Goal: Browse casually

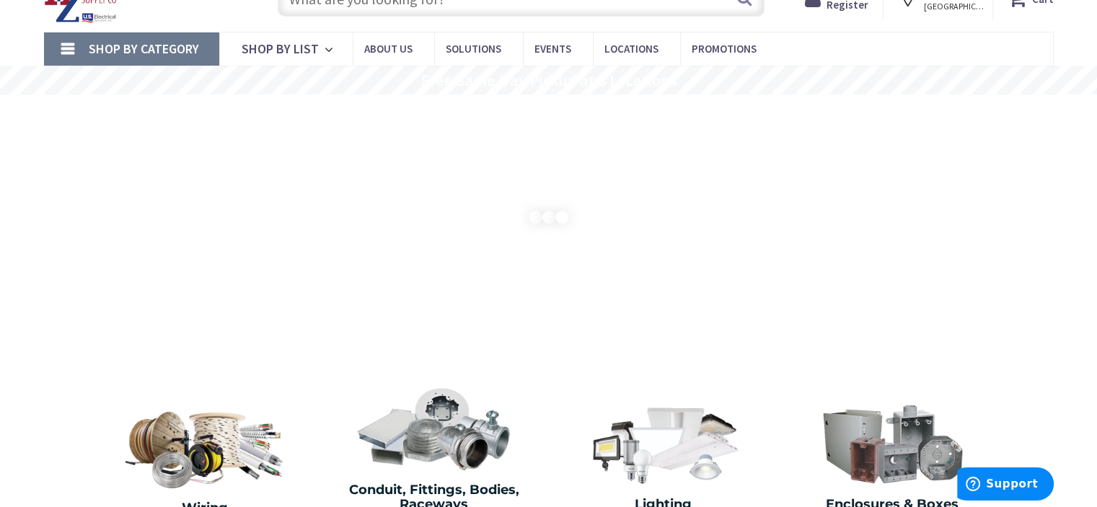
scroll to position [72, 0]
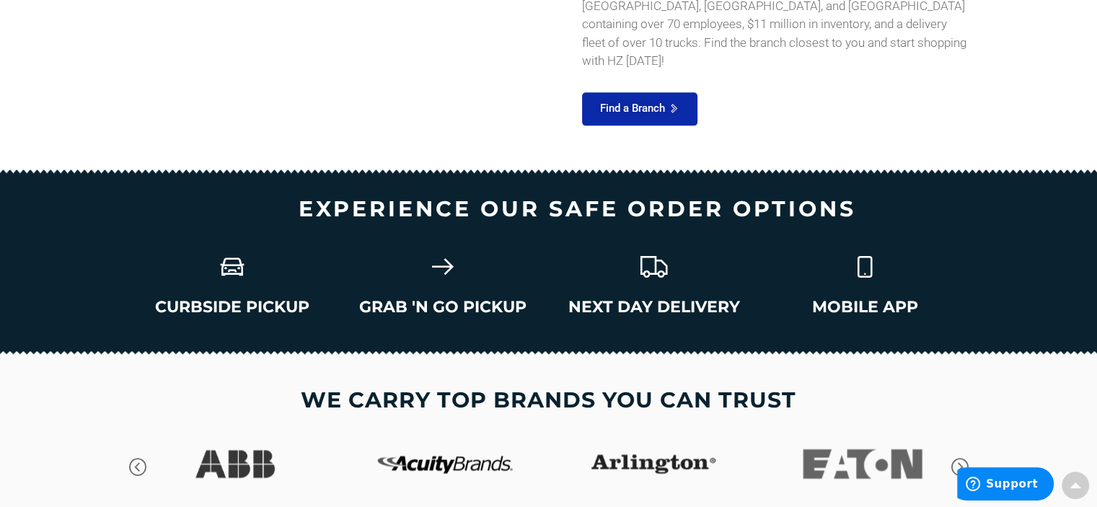
type input "[DEMOGRAPHIC_DATA] Slipper Cir, [GEOGRAPHIC_DATA], MA 02359, [GEOGRAPHIC_DATA]"
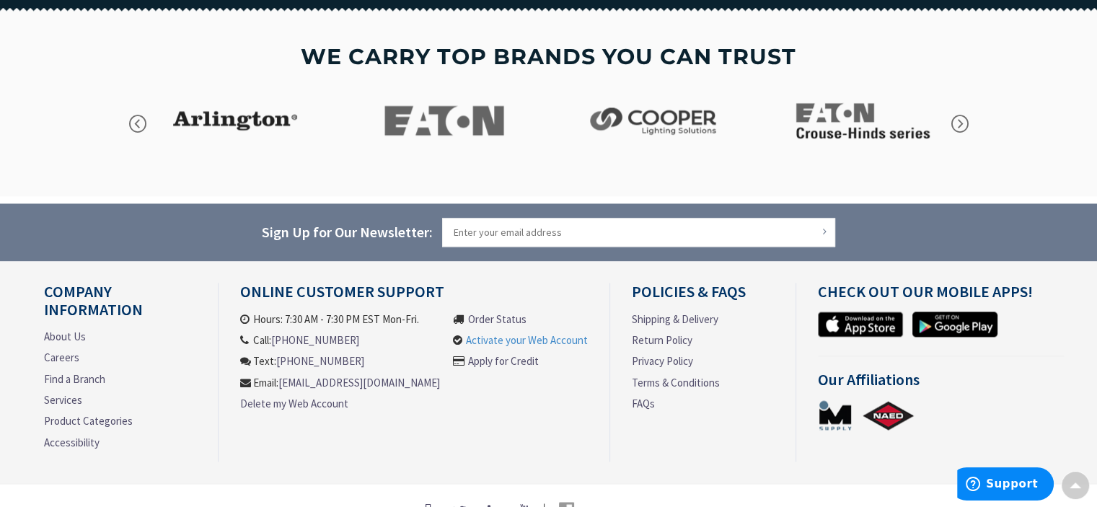
scroll to position [2149, 0]
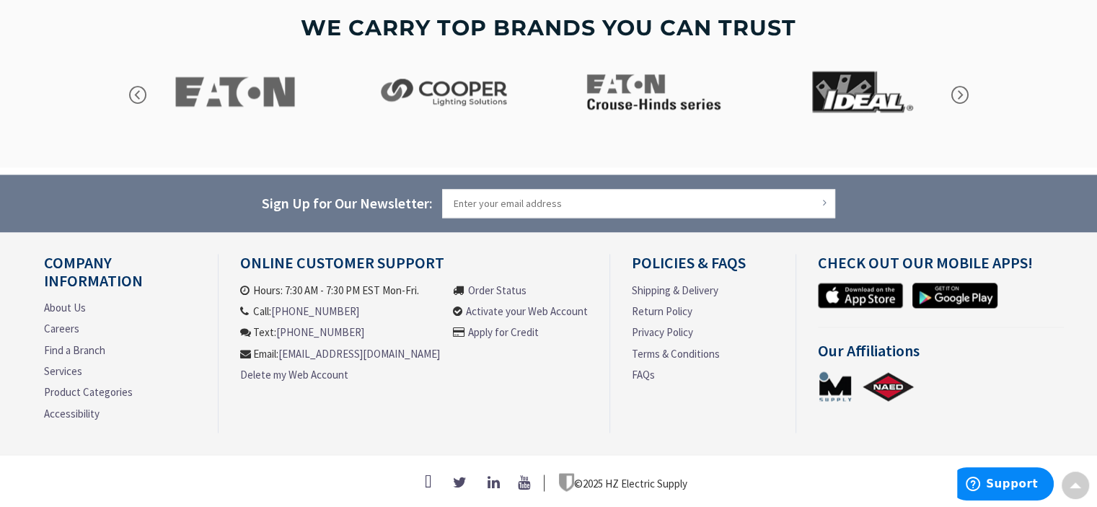
click at [59, 300] on link "About Us" at bounding box center [65, 307] width 42 height 15
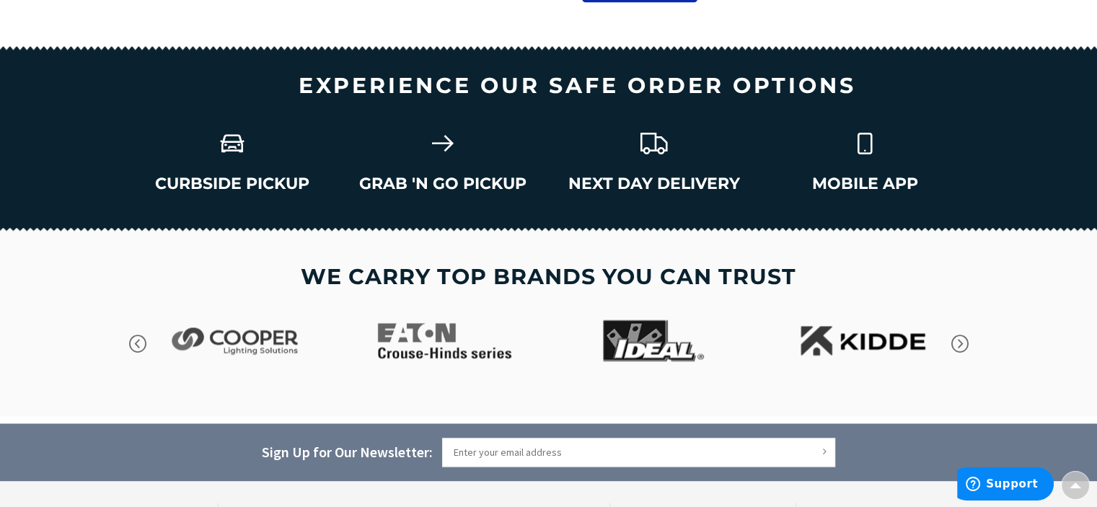
scroll to position [1860, 0]
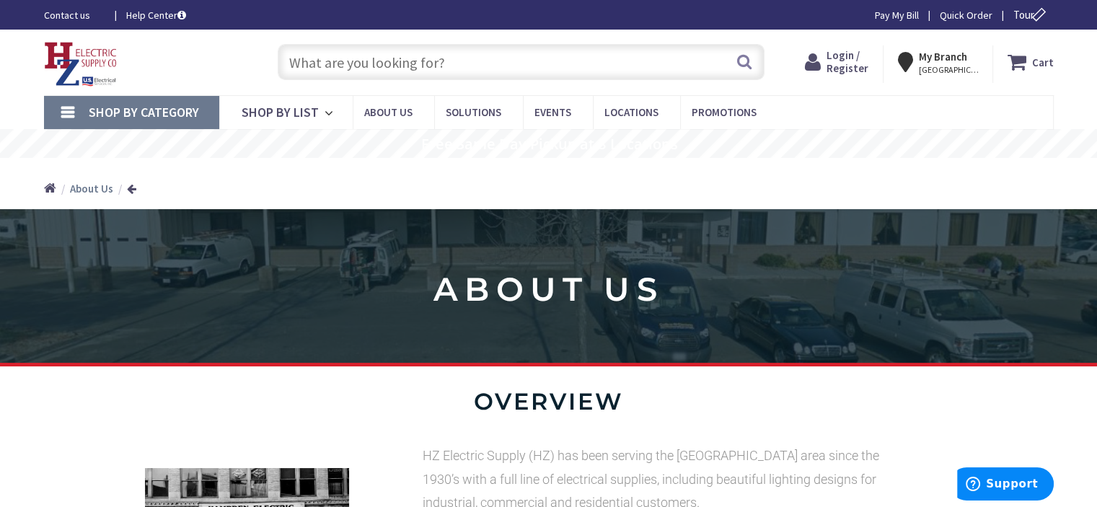
click at [81, 54] on img at bounding box center [81, 64] width 74 height 45
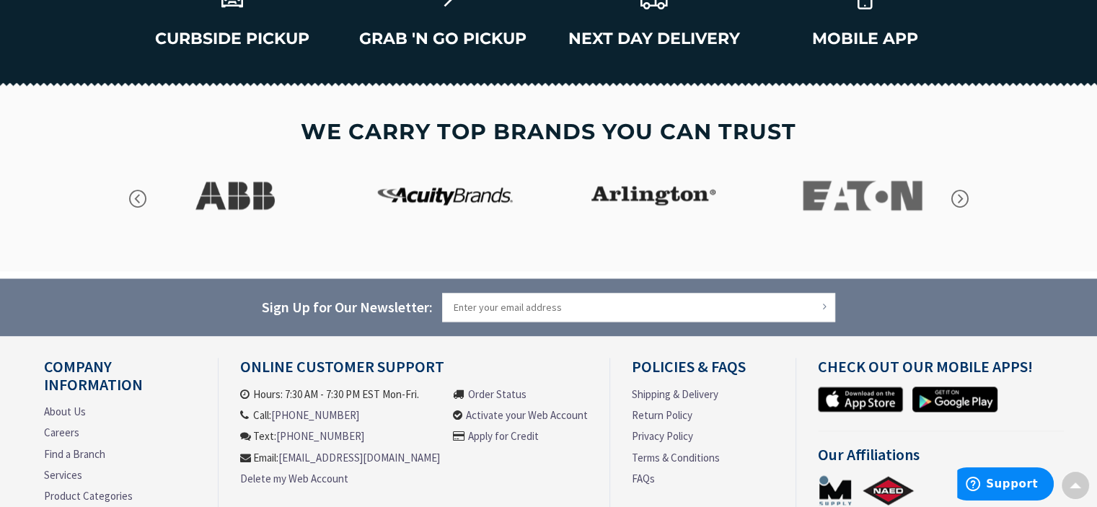
scroll to position [2047, 0]
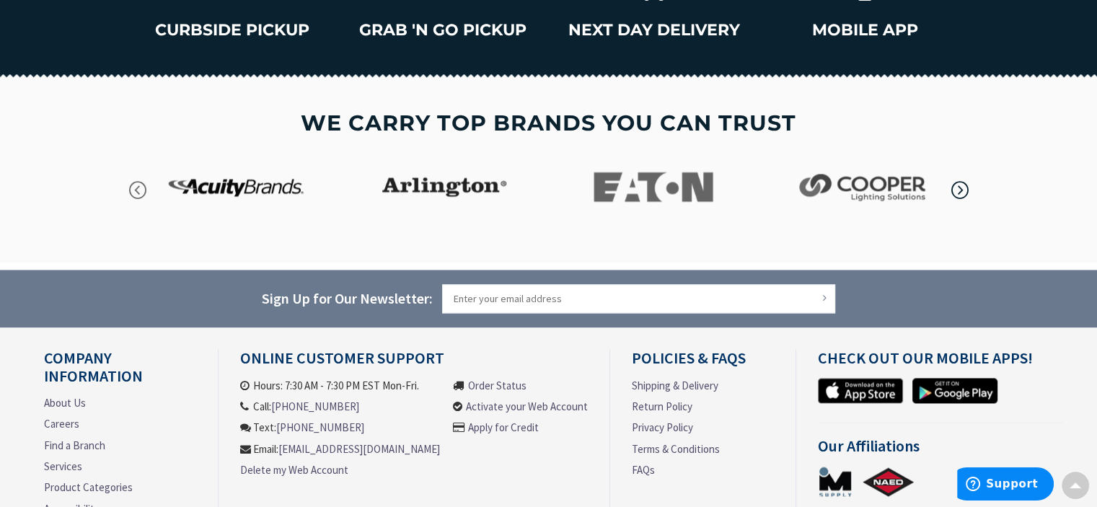
click at [960, 191] on icon "button" at bounding box center [960, 191] width 22 height 22
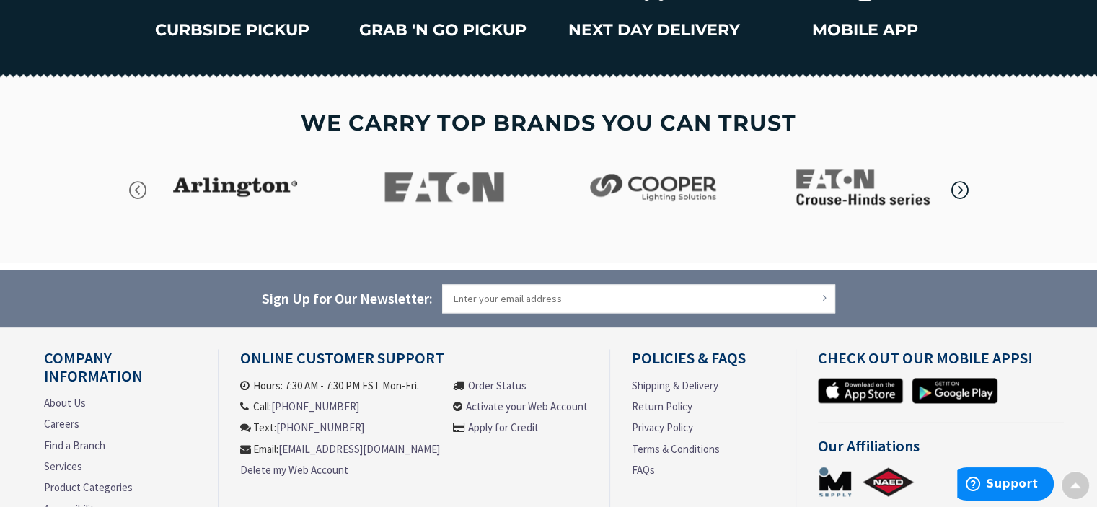
click at [960, 190] on icon "button" at bounding box center [960, 191] width 22 height 22
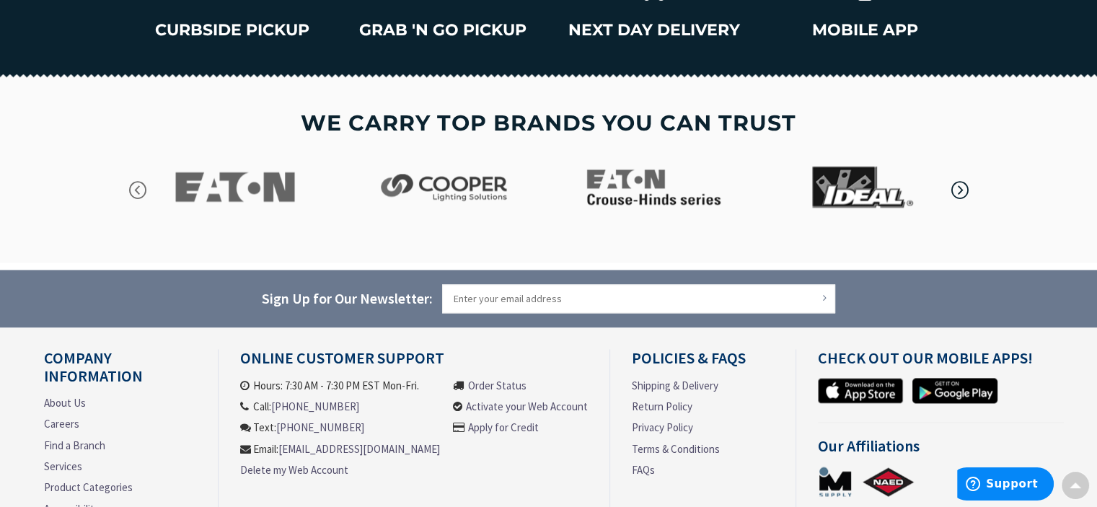
click at [961, 190] on icon "button" at bounding box center [960, 191] width 22 height 22
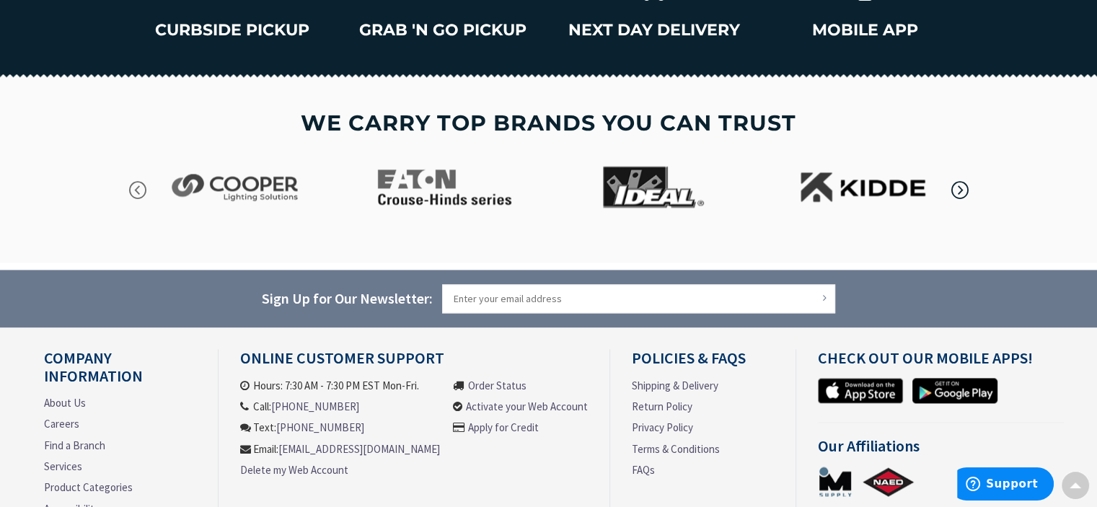
click at [962, 190] on icon "button" at bounding box center [960, 191] width 22 height 22
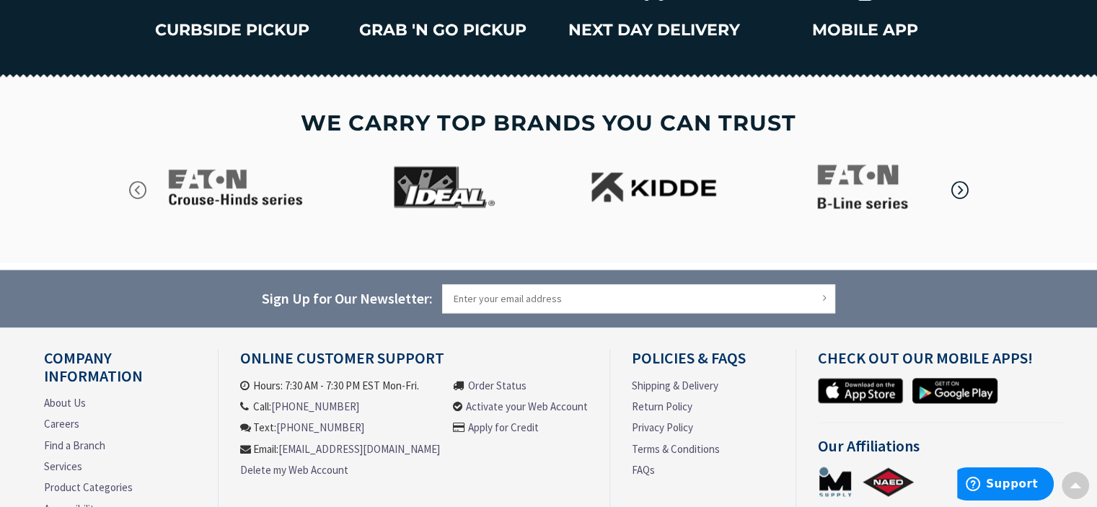
click at [962, 190] on icon "button" at bounding box center [960, 191] width 22 height 22
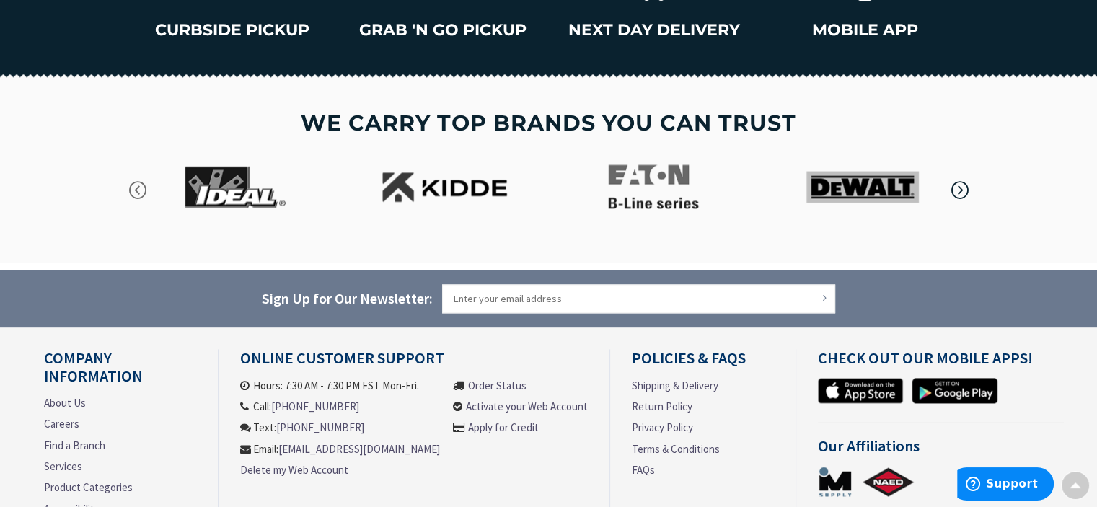
click at [962, 190] on icon "button" at bounding box center [960, 191] width 22 height 22
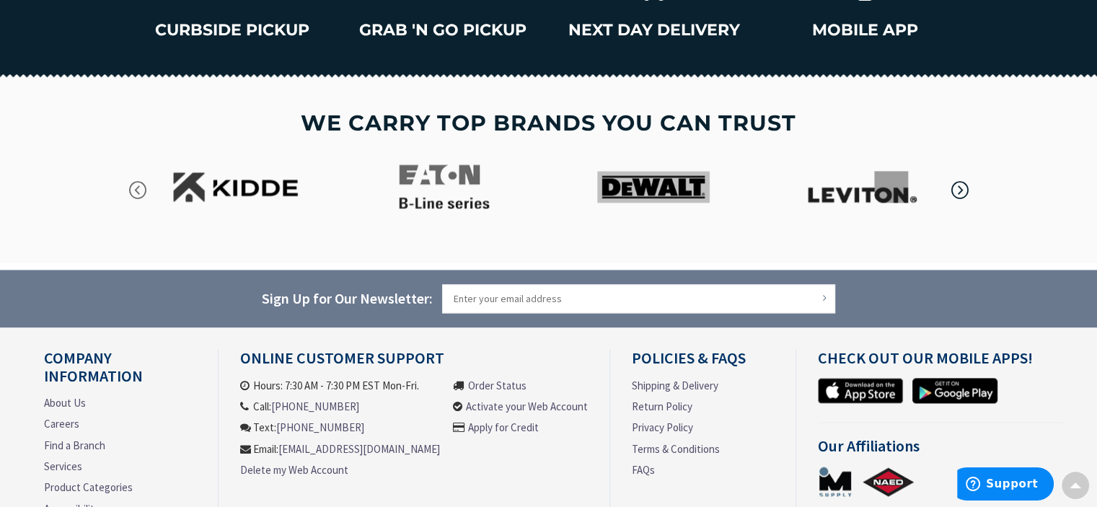
click at [962, 190] on icon "button" at bounding box center [960, 191] width 22 height 22
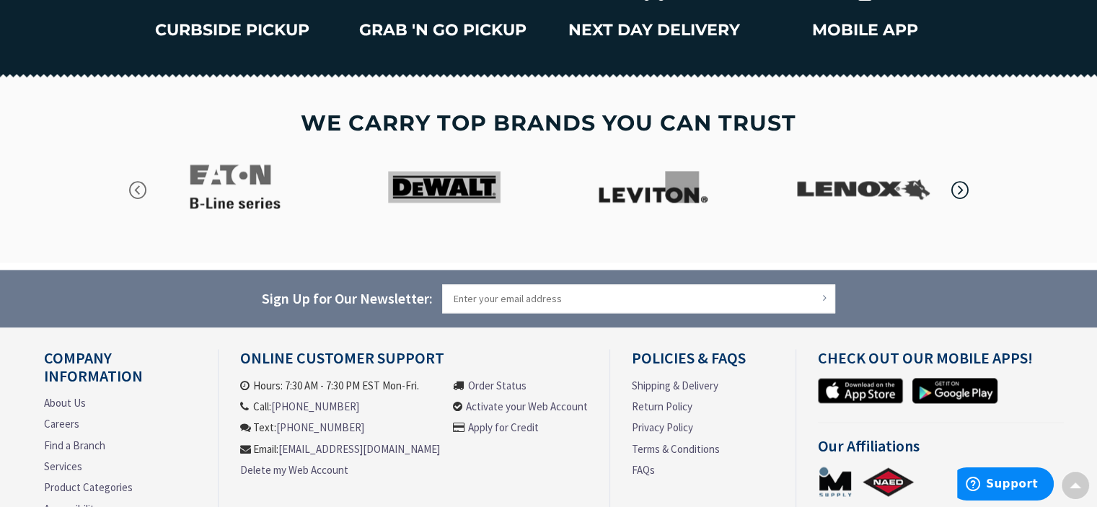
click at [962, 190] on icon "button" at bounding box center [960, 191] width 22 height 22
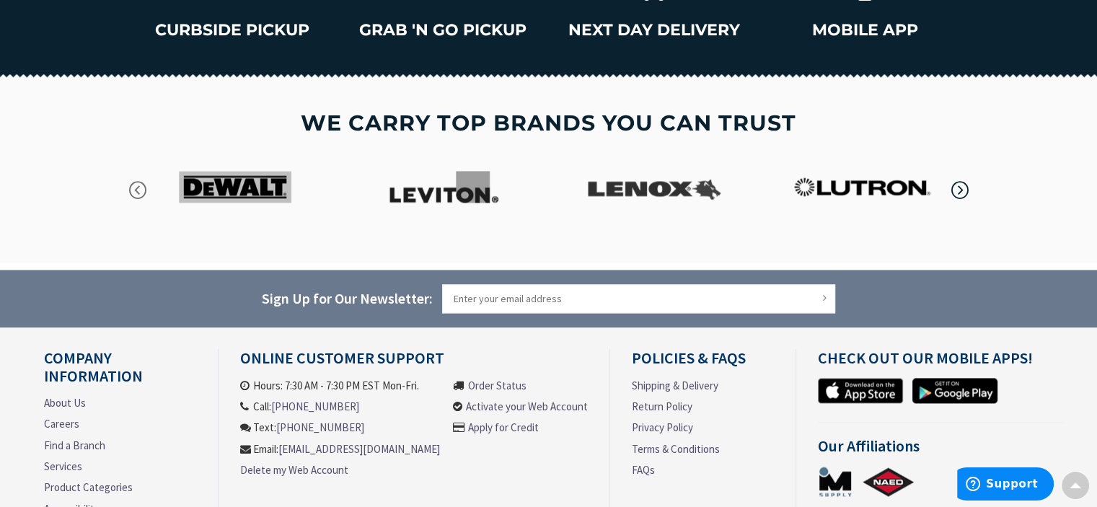
click at [962, 190] on icon "button" at bounding box center [960, 191] width 22 height 22
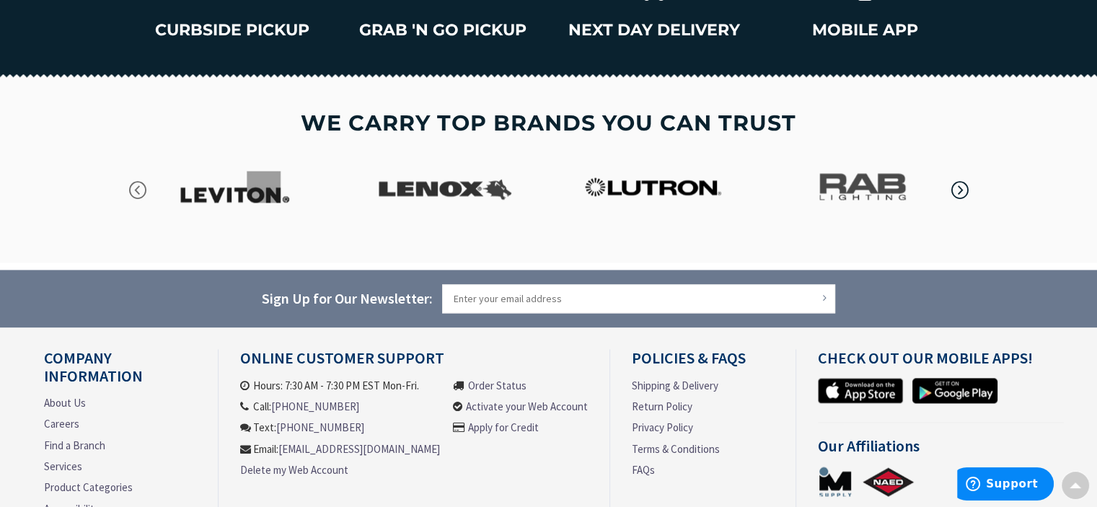
click at [962, 190] on icon "button" at bounding box center [960, 191] width 22 height 22
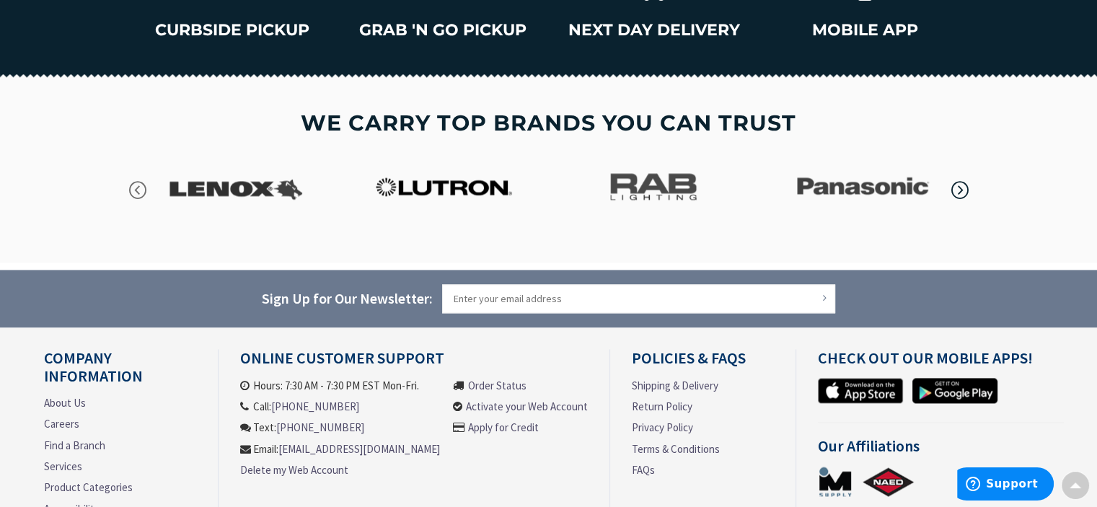
click at [962, 190] on icon "button" at bounding box center [960, 191] width 22 height 22
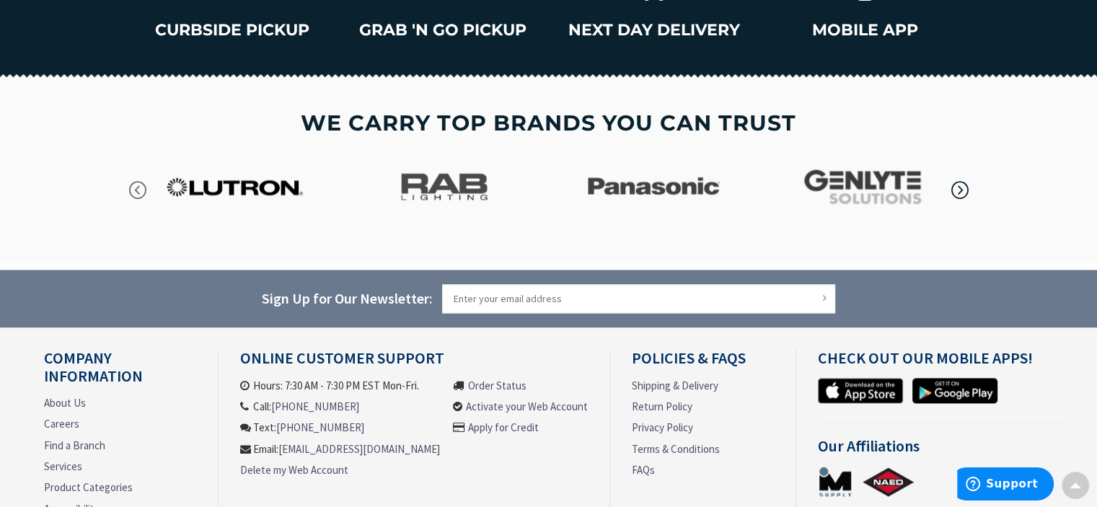
click at [962, 190] on icon "button" at bounding box center [960, 191] width 22 height 22
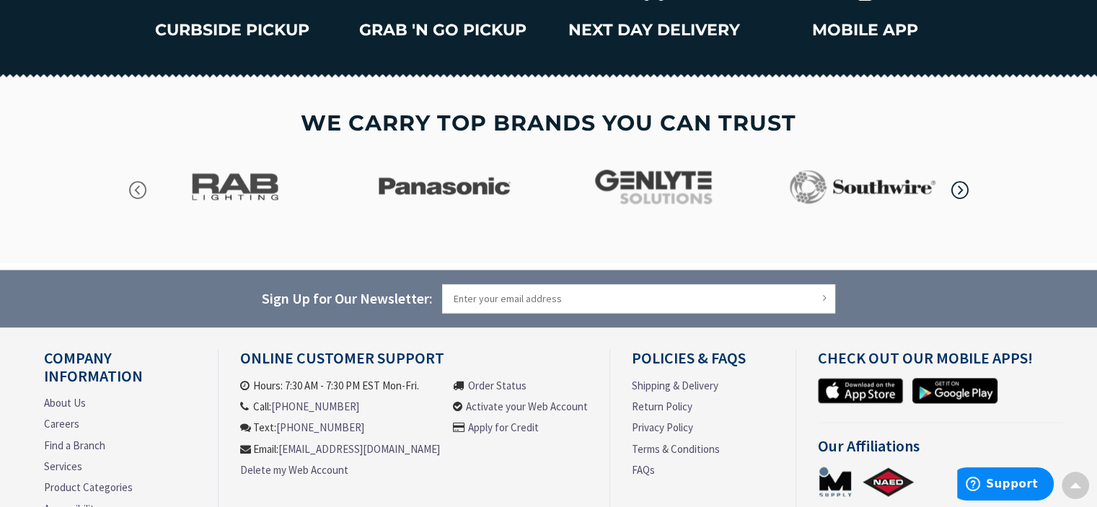
click at [962, 190] on icon "button" at bounding box center [960, 191] width 22 height 22
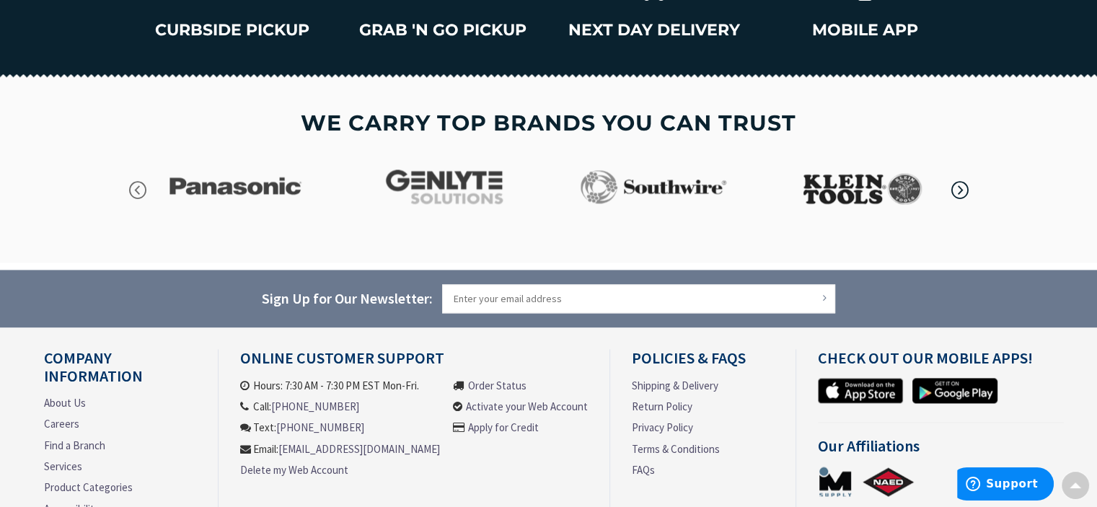
click at [962, 190] on icon "button" at bounding box center [960, 191] width 22 height 22
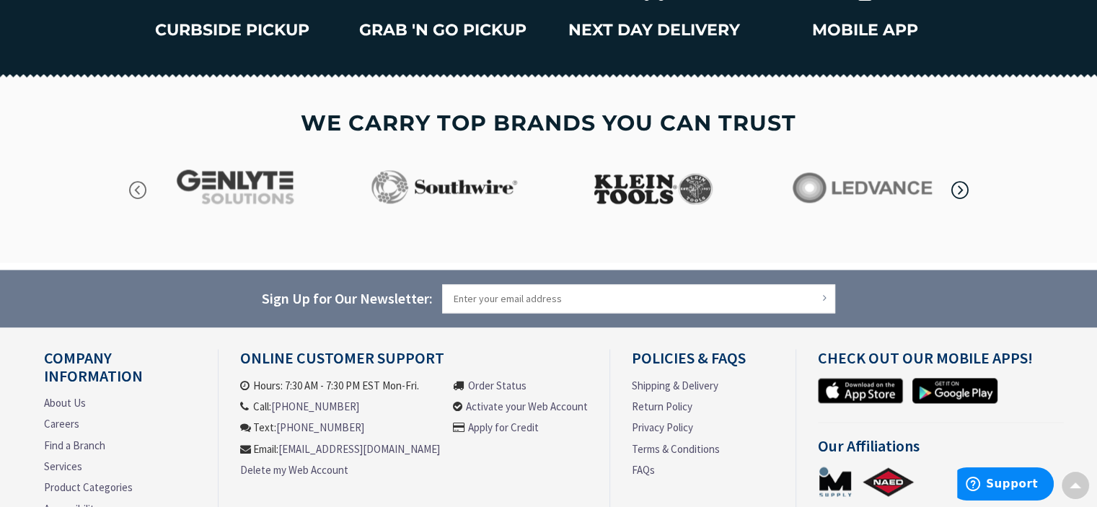
click at [963, 190] on icon "button" at bounding box center [960, 191] width 22 height 22
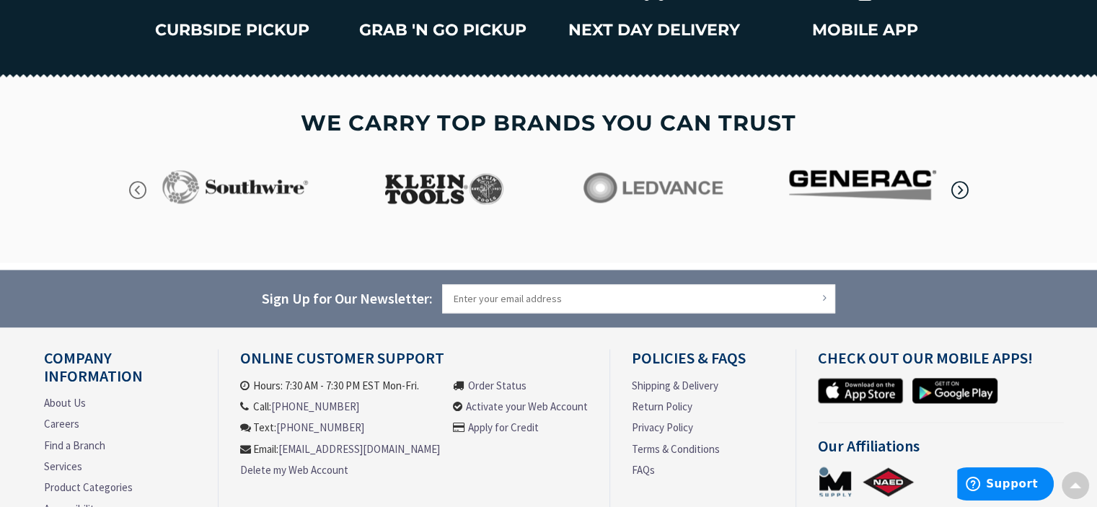
click at [963, 190] on icon "button" at bounding box center [960, 191] width 22 height 22
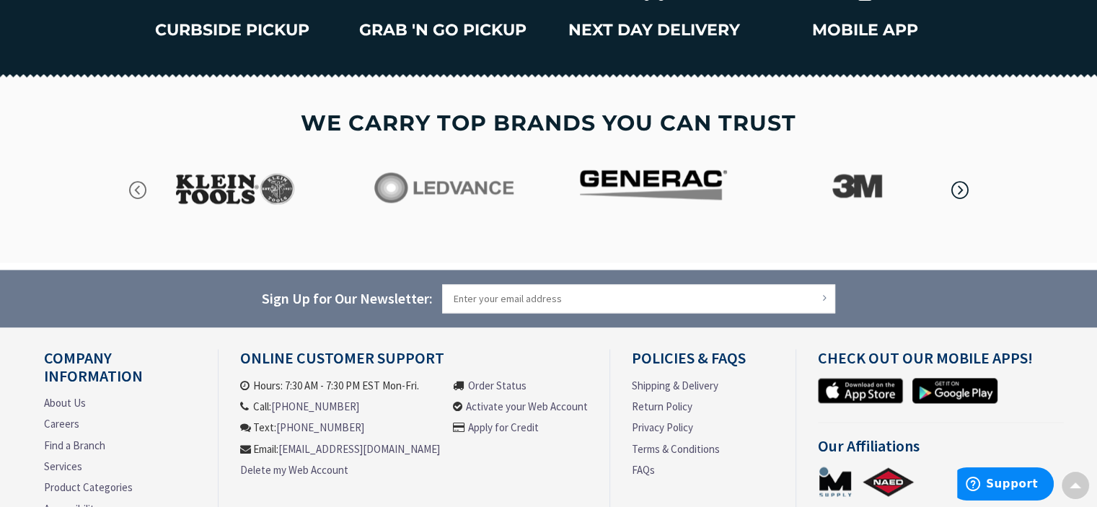
click at [963, 190] on icon "button" at bounding box center [960, 191] width 22 height 22
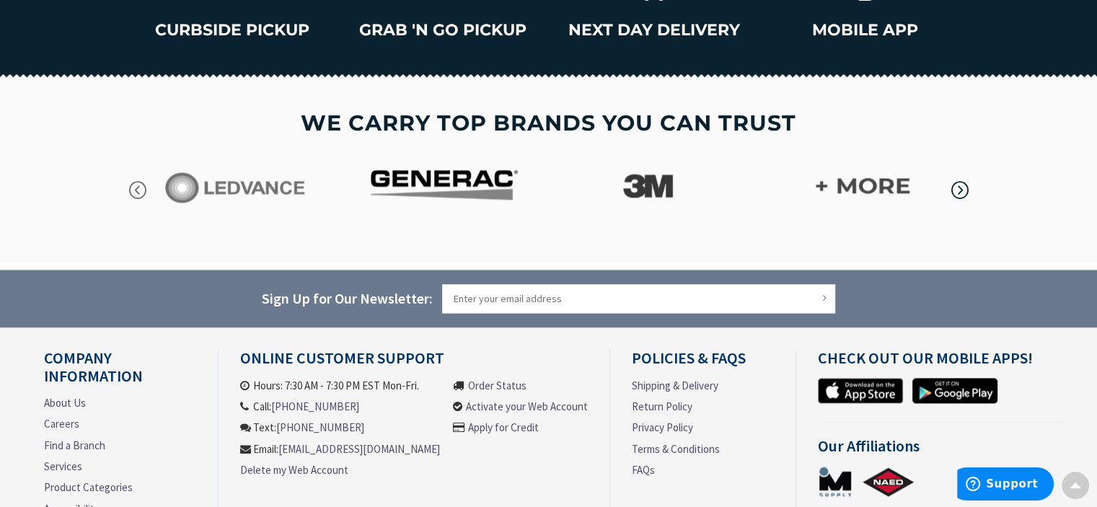
click at [963, 190] on icon "button" at bounding box center [960, 191] width 22 height 22
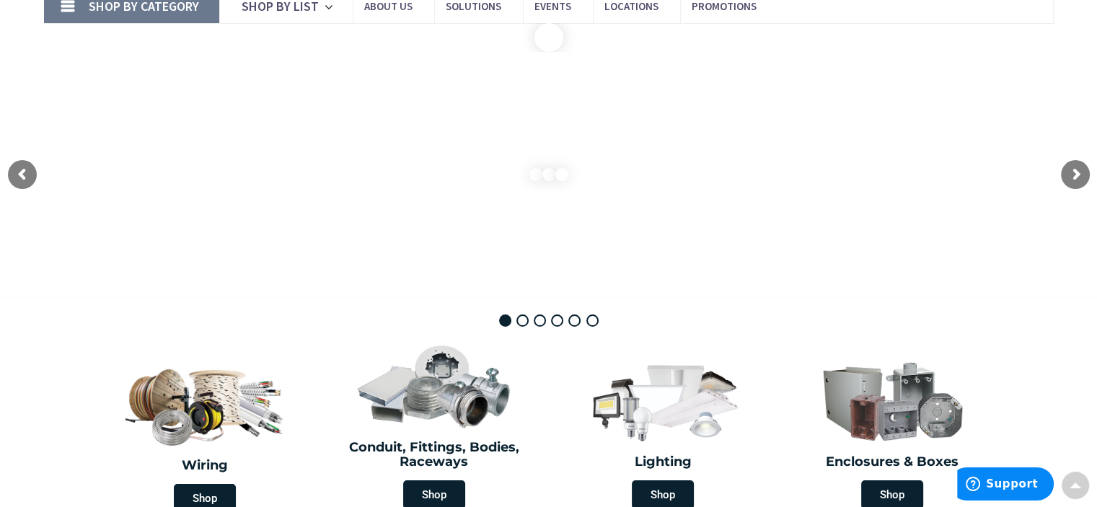
scroll to position [0, 0]
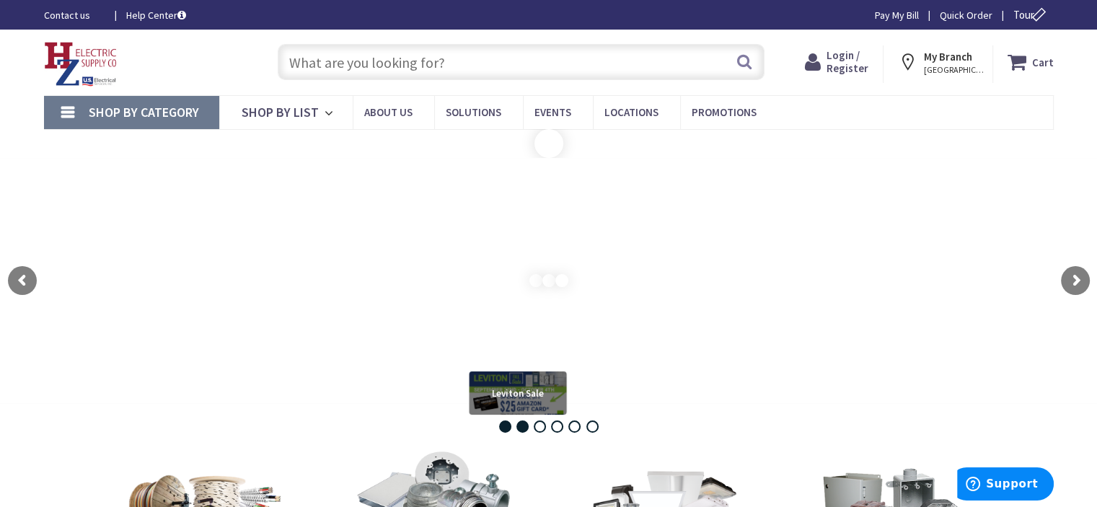
click at [522, 423] on rs-bullet "Leviton Sale" at bounding box center [522, 426] width 12 height 12
click at [541, 426] on rs-bullet "Storm Center" at bounding box center [540, 426] width 12 height 12
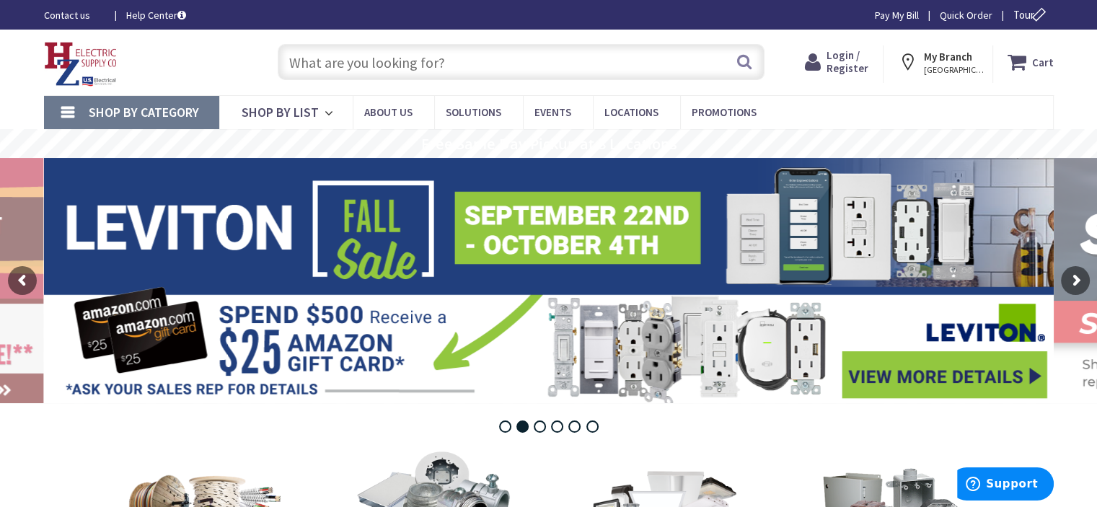
click at [367, 64] on input "text" at bounding box center [521, 62] width 487 height 36
click at [8, 285] on rs-arrow at bounding box center [22, 280] width 29 height 29
